Goal: Task Accomplishment & Management: Use online tool/utility

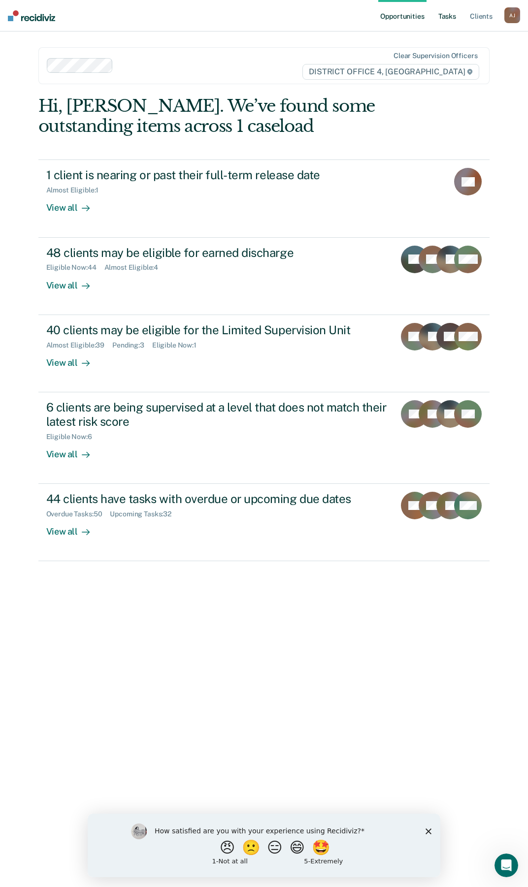
click at [449, 12] on link "Tasks" at bounding box center [447, 16] width 22 height 32
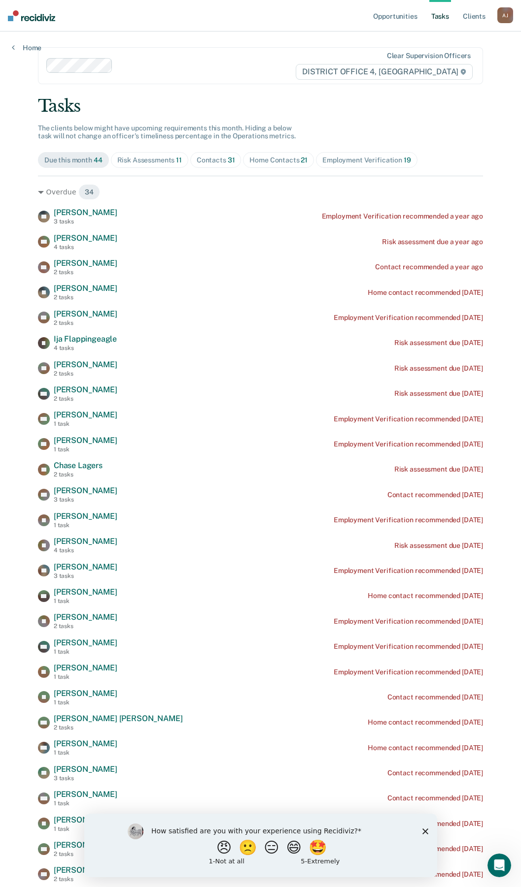
click at [219, 158] on div "Contacts 31" at bounding box center [215, 160] width 38 height 8
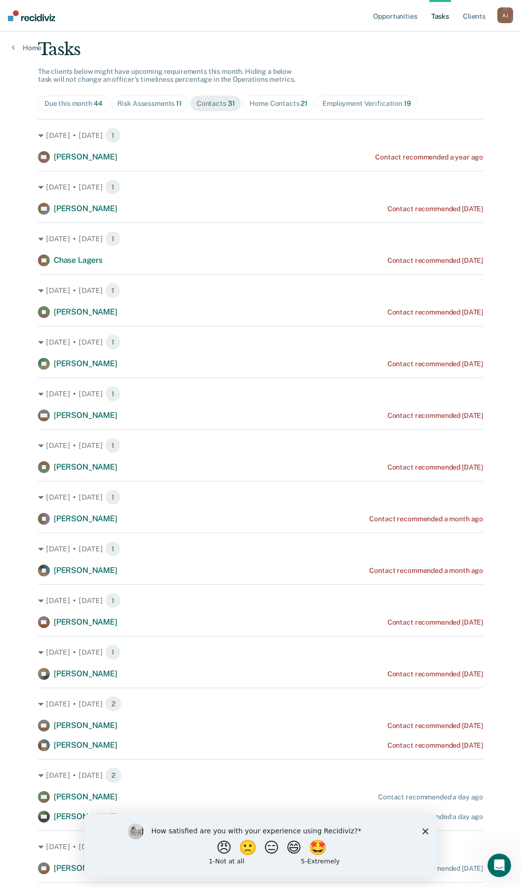
scroll to position [49, 0]
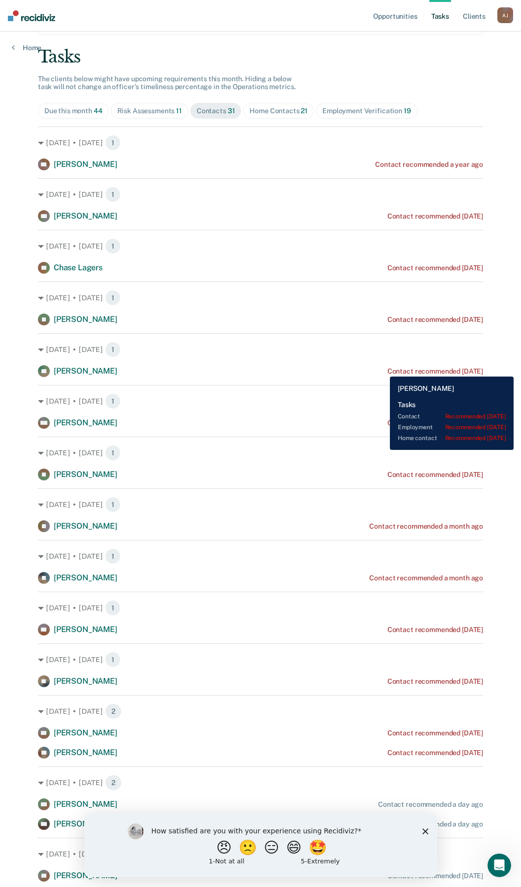
click at [387, 369] on div "Contact recommended [DATE]" at bounding box center [435, 371] width 96 height 8
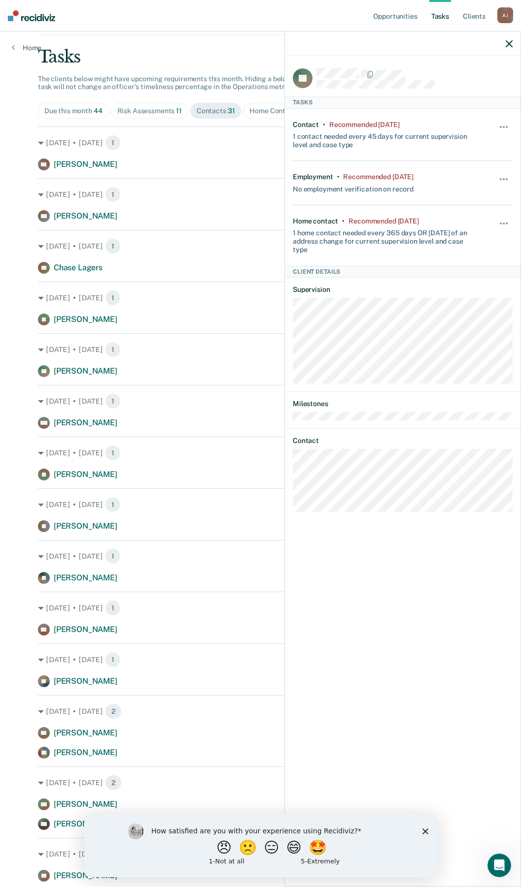
click at [424, 831] on polygon "Close survey" at bounding box center [425, 831] width 6 height 6
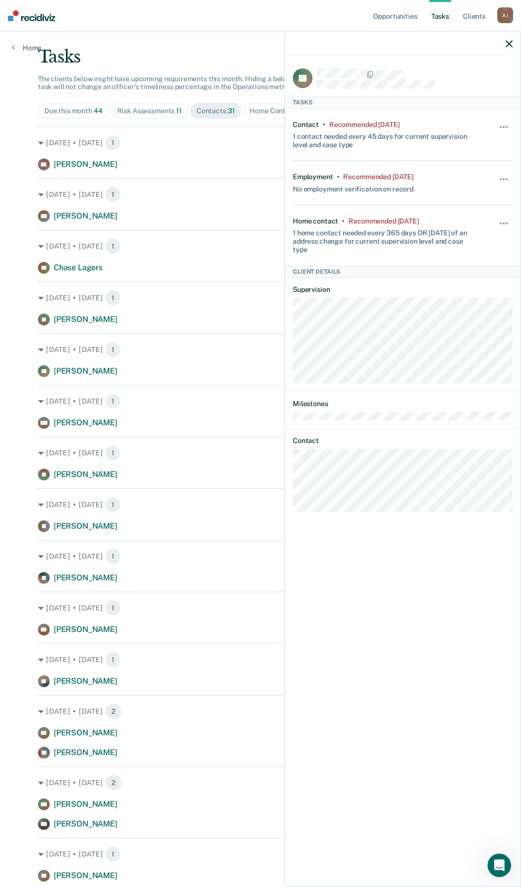
click at [508, 41] on icon "button" at bounding box center [508, 43] width 7 height 7
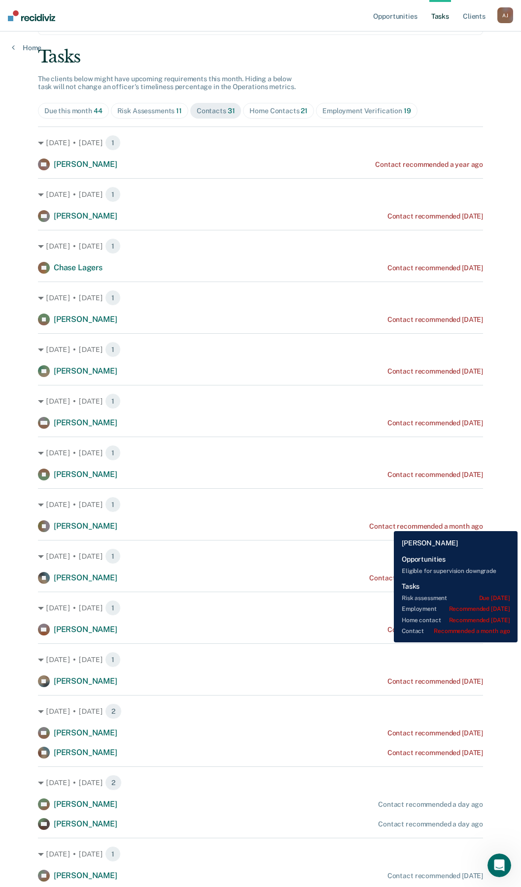
click at [386, 524] on div "Contact recommended a month ago" at bounding box center [426, 526] width 114 height 8
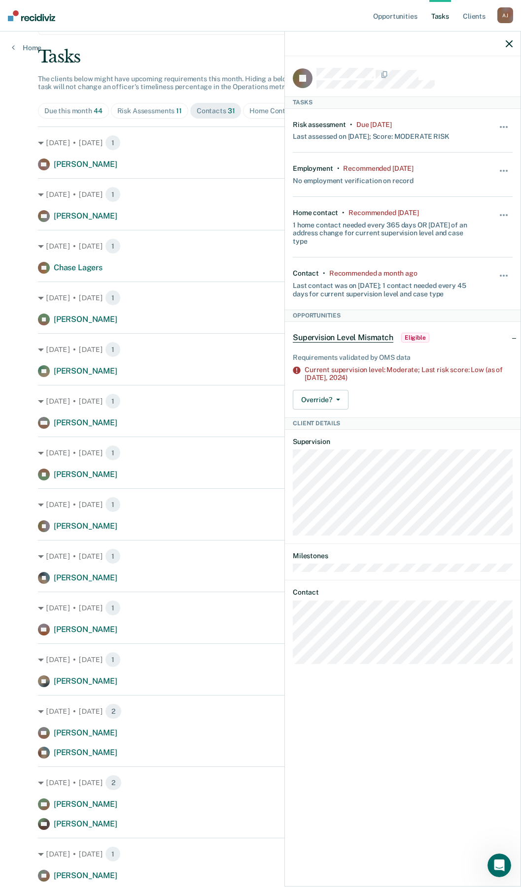
click at [234, 7] on nav "Opportunities Tasks Client s [PERSON_NAME] [PERSON_NAME] Profile How it works L…" at bounding box center [260, 16] width 521 height 32
click at [230, 16] on nav "Opportunities Tasks Client s [PERSON_NAME] [PERSON_NAME] Profile How it works L…" at bounding box center [260, 16] width 521 height 32
click at [507, 45] on icon "button" at bounding box center [508, 43] width 7 height 7
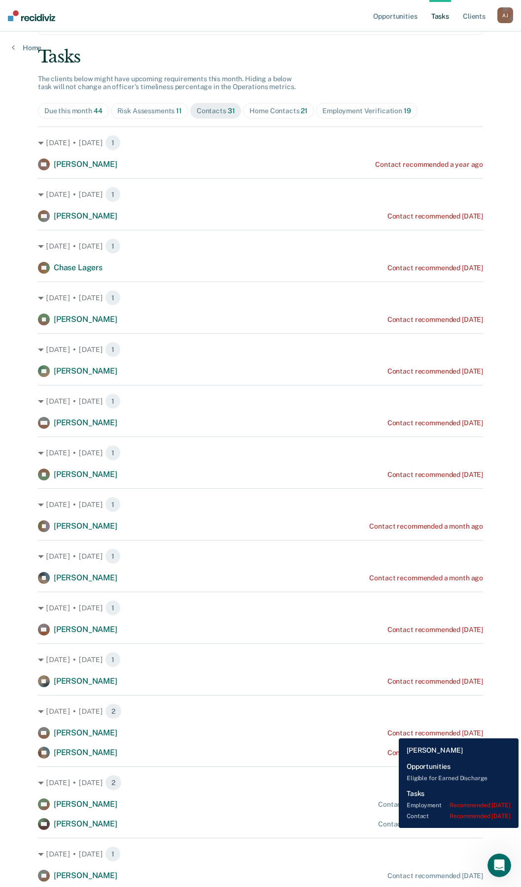
click at [391, 731] on div "Contact recommended [DATE]" at bounding box center [435, 733] width 96 height 8
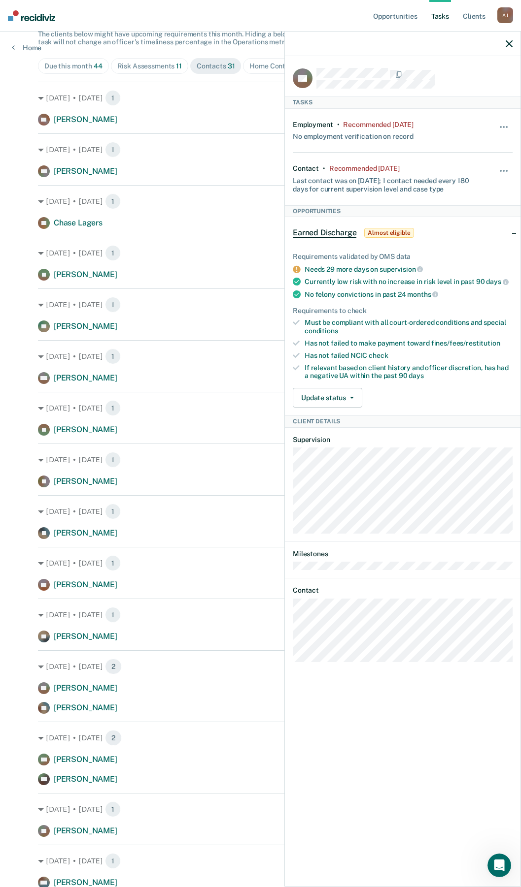
scroll to position [148, 0]
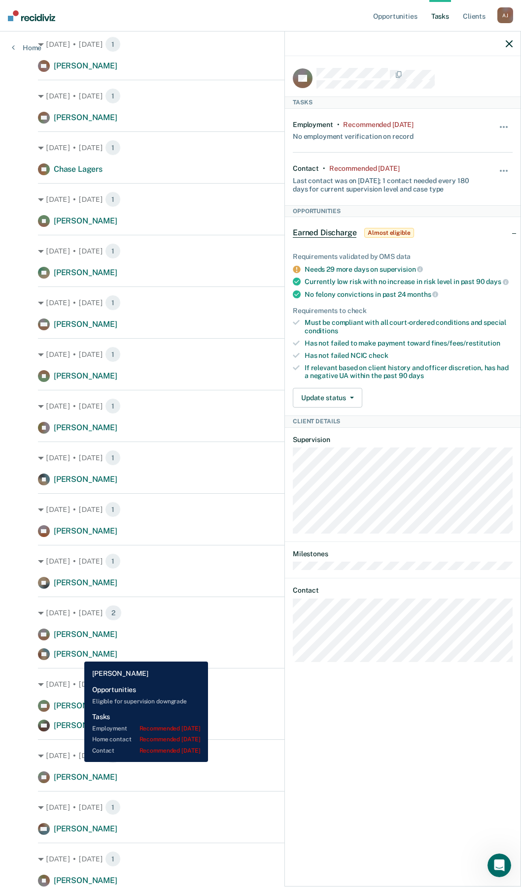
click at [77, 654] on span "[PERSON_NAME]" at bounding box center [86, 654] width 64 height 9
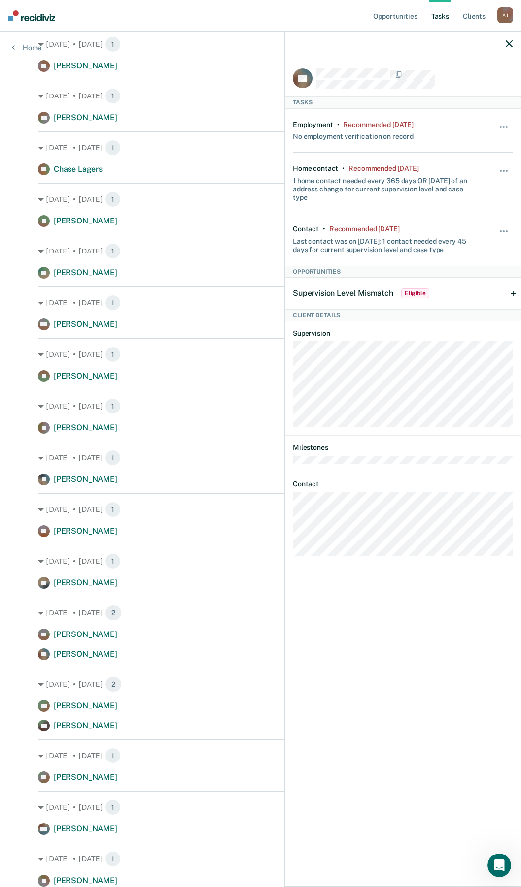
click at [508, 43] on icon "button" at bounding box center [508, 43] width 7 height 7
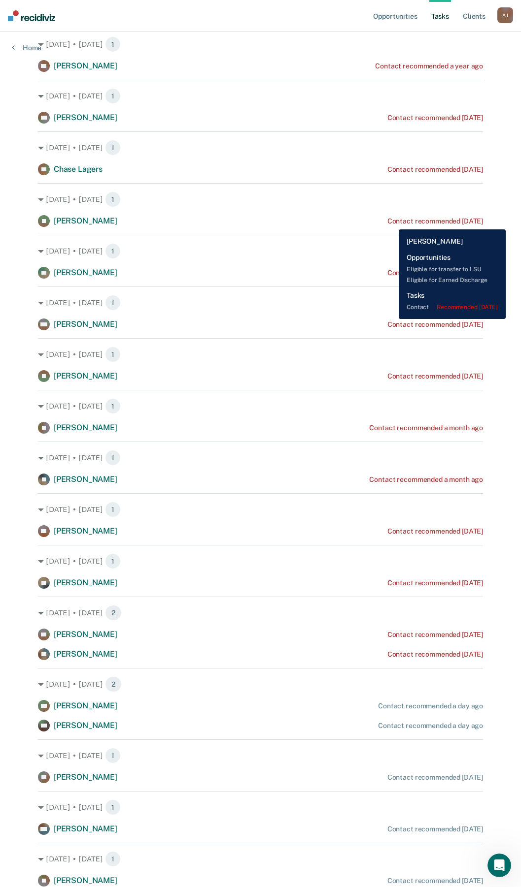
click at [391, 222] on div "Contact recommended [DATE]" at bounding box center [435, 221] width 96 height 8
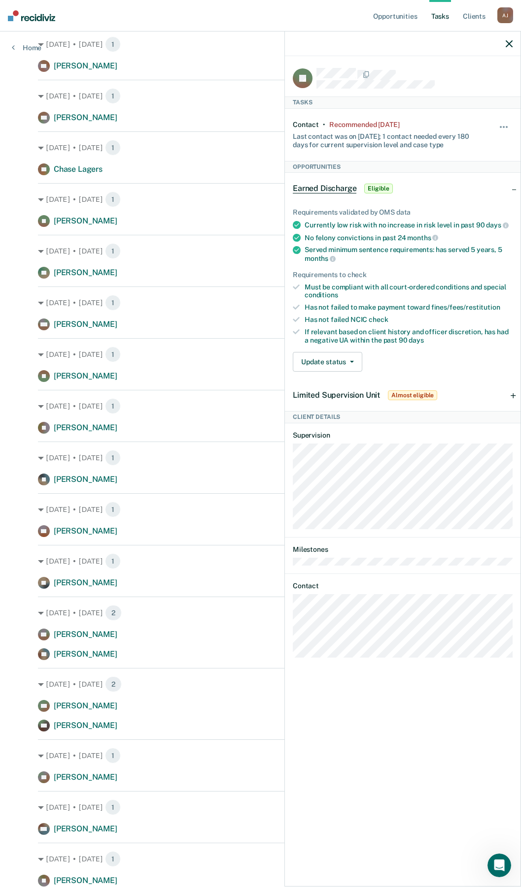
click at [507, 42] on icon "button" at bounding box center [508, 43] width 7 height 7
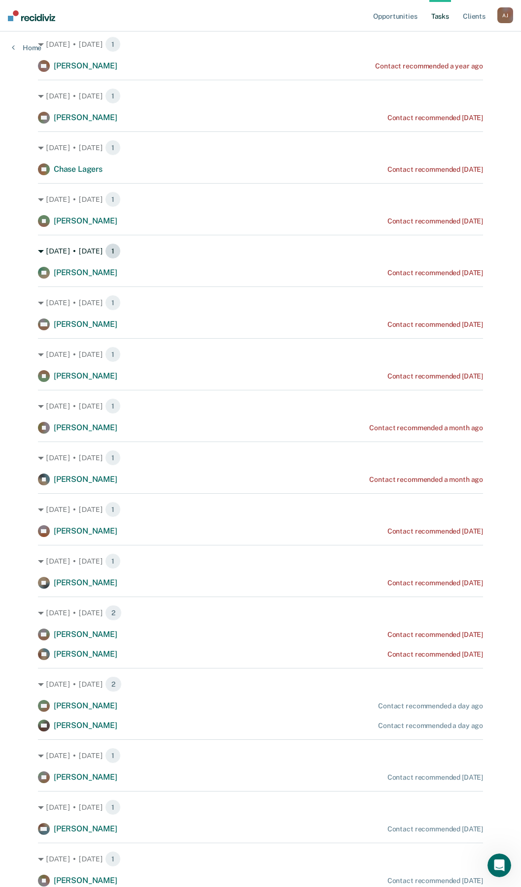
scroll to position [98, 0]
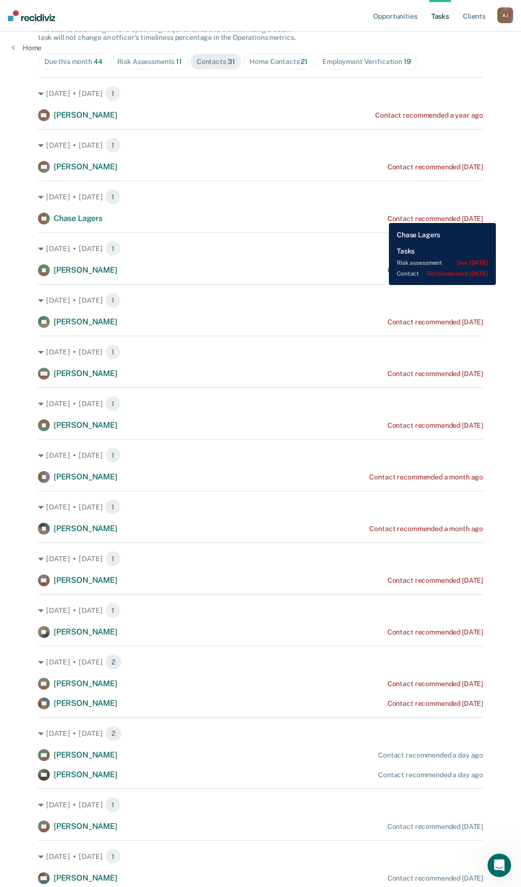
click at [387, 216] on div "Contact recommended [DATE]" at bounding box center [435, 219] width 96 height 8
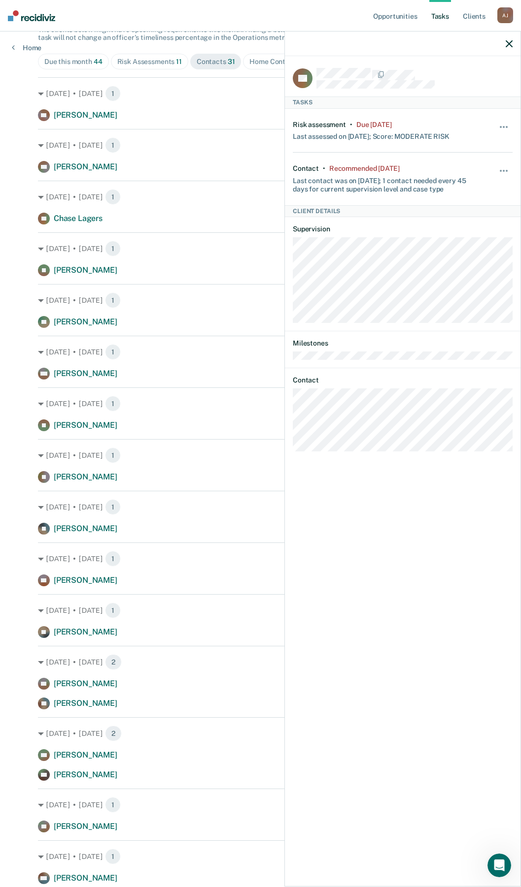
click at [507, 43] on icon "button" at bounding box center [508, 43] width 7 height 7
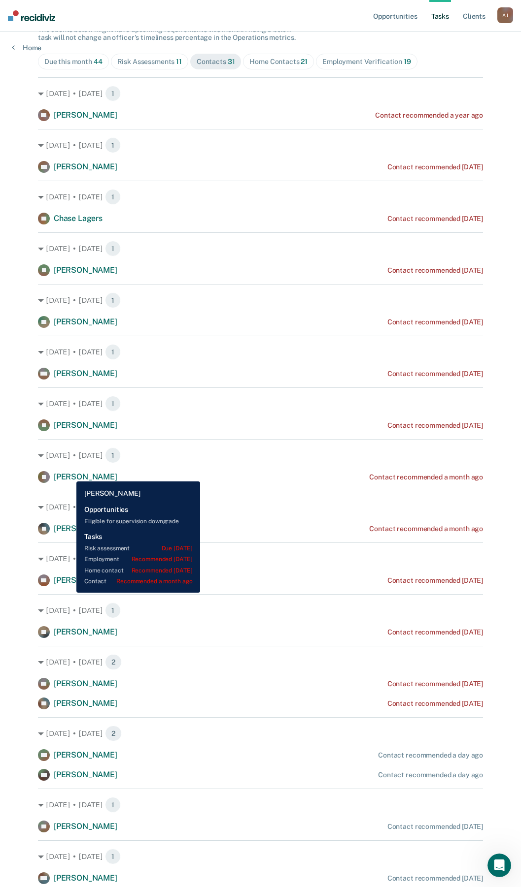
click at [69, 474] on span "[PERSON_NAME]" at bounding box center [86, 476] width 64 height 9
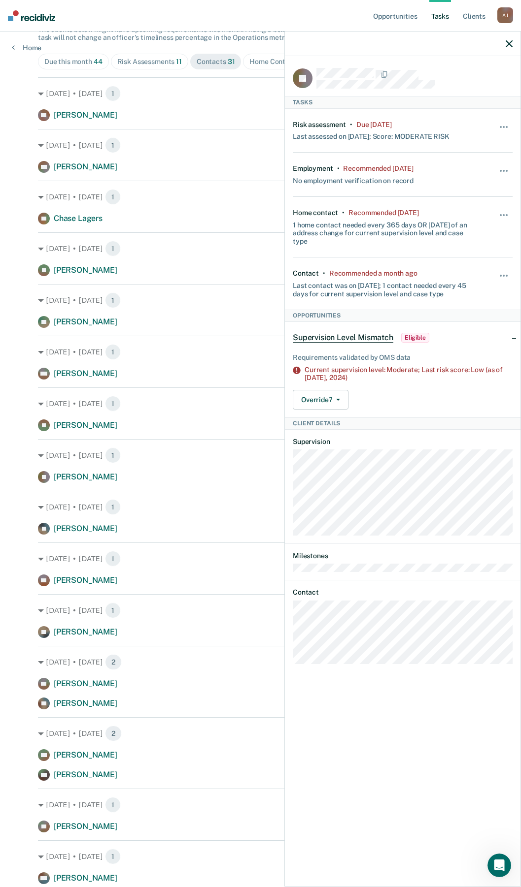
click at [115, 18] on nav "Opportunities Tasks Client s [PERSON_NAME] [PERSON_NAME] Profile How it works L…" at bounding box center [260, 16] width 521 height 32
click at [213, 20] on nav "Opportunities Tasks Client s [PERSON_NAME] [PERSON_NAME] Profile How it works L…" at bounding box center [260, 16] width 521 height 32
click at [506, 43] on icon "button" at bounding box center [508, 43] width 7 height 7
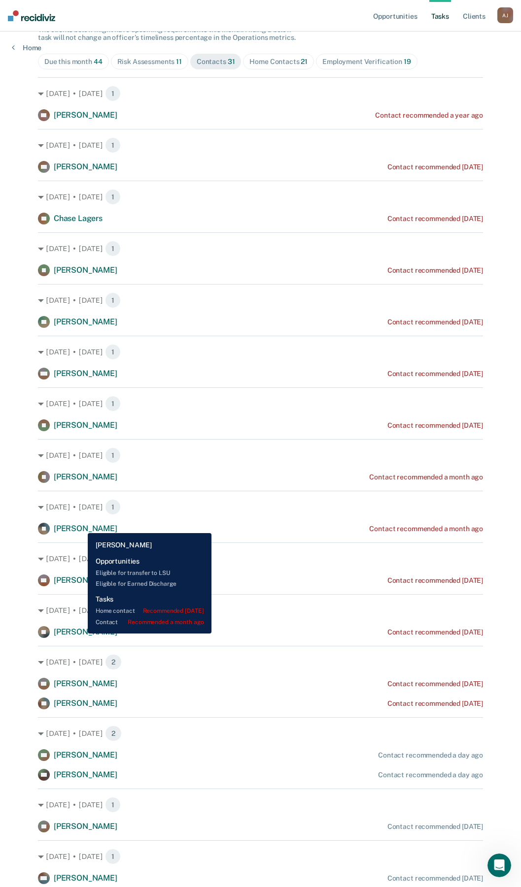
click at [80, 526] on span "[PERSON_NAME]" at bounding box center [86, 528] width 64 height 9
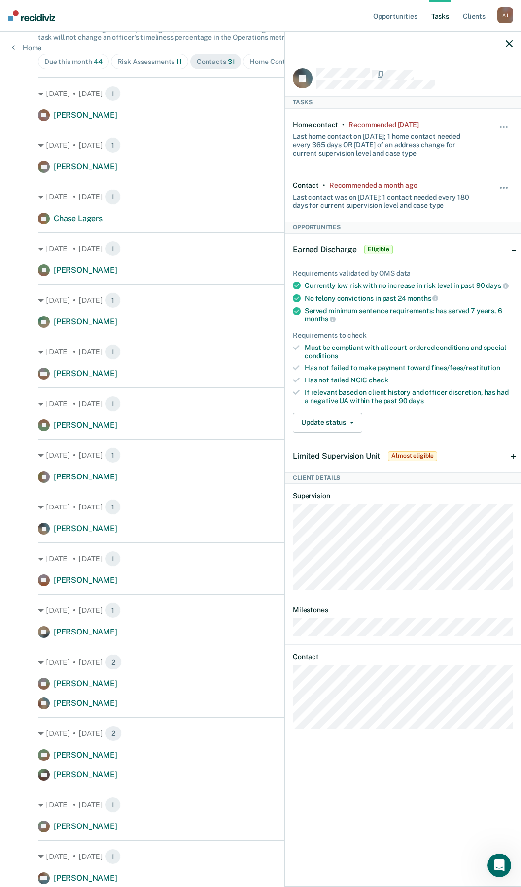
click at [509, 40] on icon "button" at bounding box center [508, 43] width 7 height 7
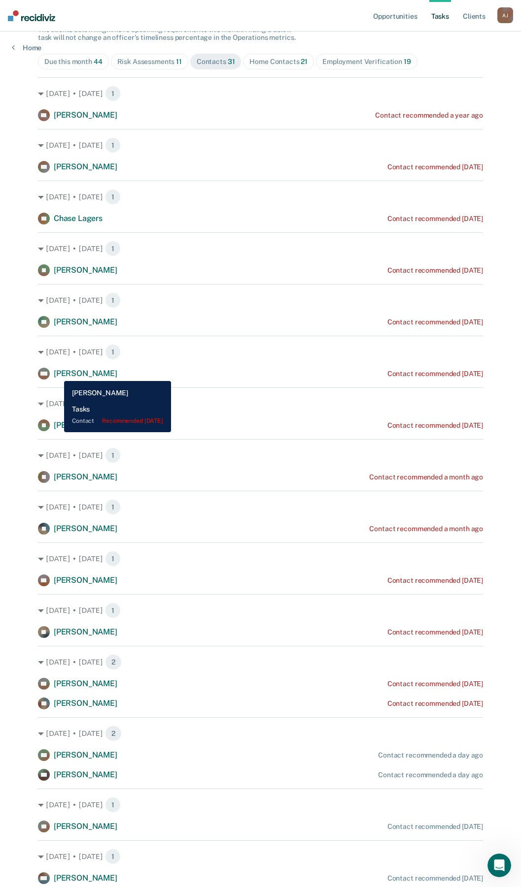
click at [57, 374] on span "[PERSON_NAME]" at bounding box center [86, 373] width 64 height 9
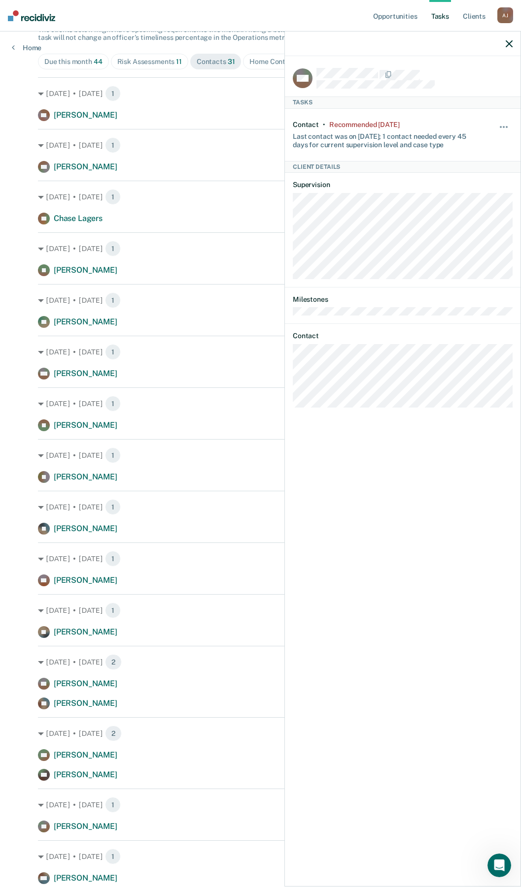
click at [292, 381] on div "MM Tasks Contact • Recommended [DATE] Last contact was on [DATE]; 1 contact nee…" at bounding box center [402, 470] width 235 height 829
click at [507, 47] on icon "button" at bounding box center [508, 43] width 7 height 7
